Goal: Task Accomplishment & Management: Manage account settings

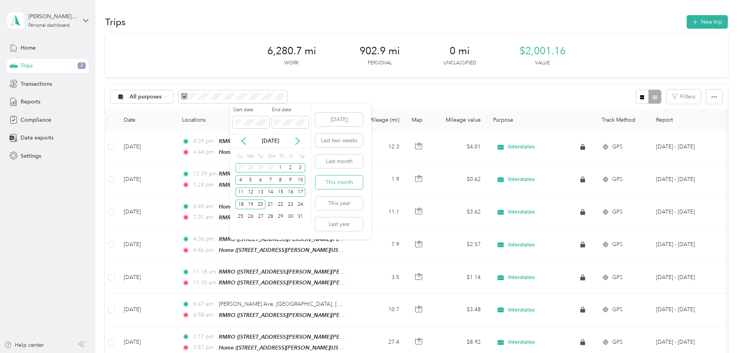
click at [335, 180] on button "This month" at bounding box center [338, 183] width 47 height 14
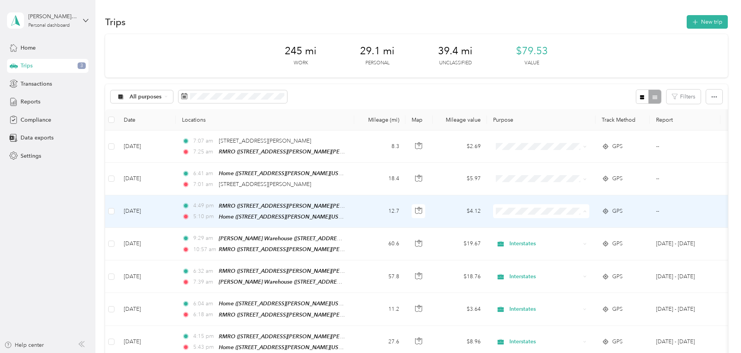
click at [577, 223] on span "Interstates" at bounding box center [600, 225] width 72 height 8
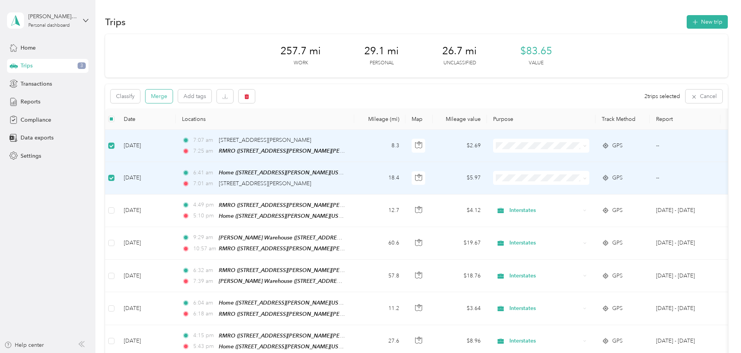
drag, startPoint x: 213, startPoint y: 99, endPoint x: 217, endPoint y: 102, distance: 4.7
click at [173, 99] on button "Merge" at bounding box center [159, 97] width 27 height 14
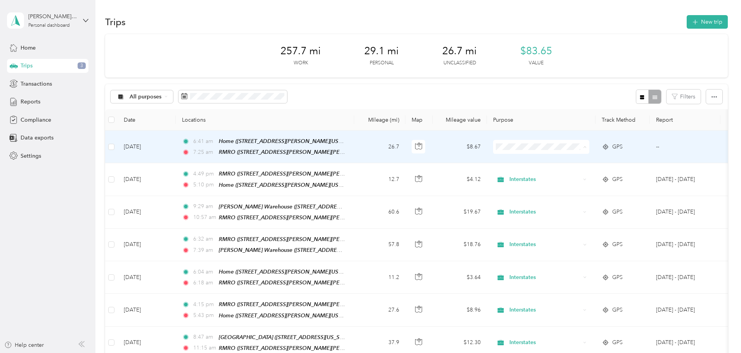
click at [587, 161] on span "Interstates" at bounding box center [600, 161] width 72 height 8
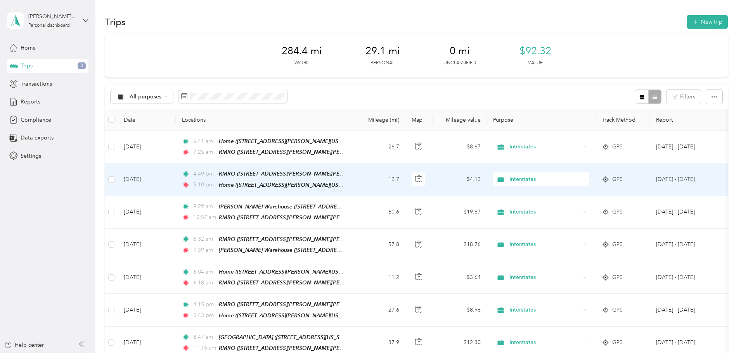
click at [267, 194] on td "4:49 pm RMRO ([STREET_ADDRESS][PERSON_NAME][PERSON_NAME][US_STATE]) 5:10 pm Hom…" at bounding box center [265, 179] width 178 height 33
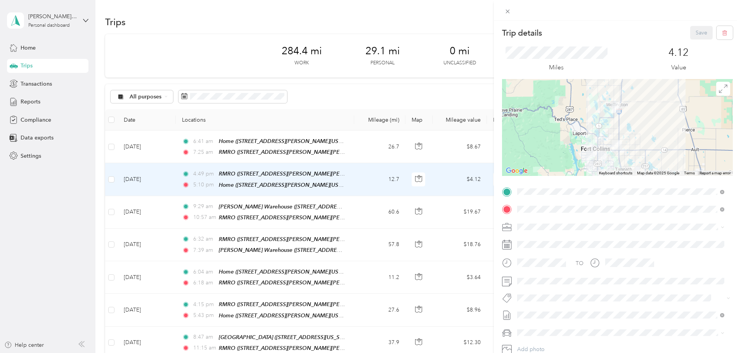
click at [114, 163] on div "Trip details Save This trip cannot be edited because it is either under review,…" at bounding box center [370, 176] width 741 height 353
